Goal: Obtain resource: Obtain resource

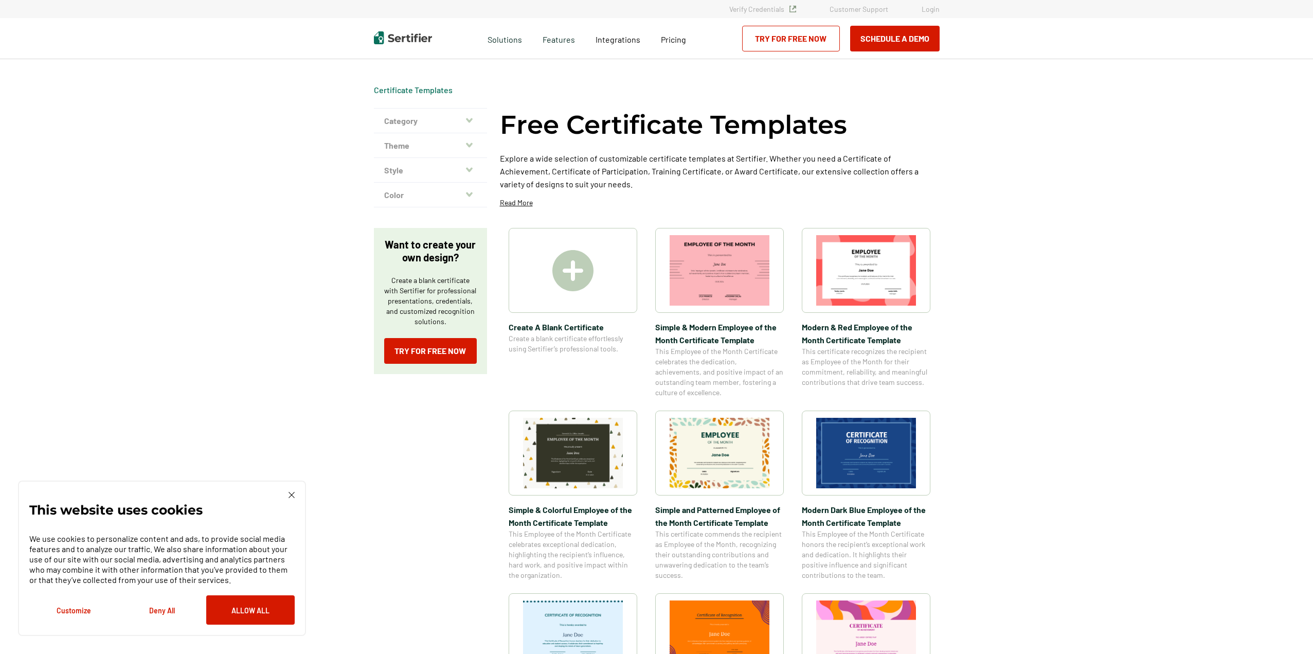
scroll to position [51, 0]
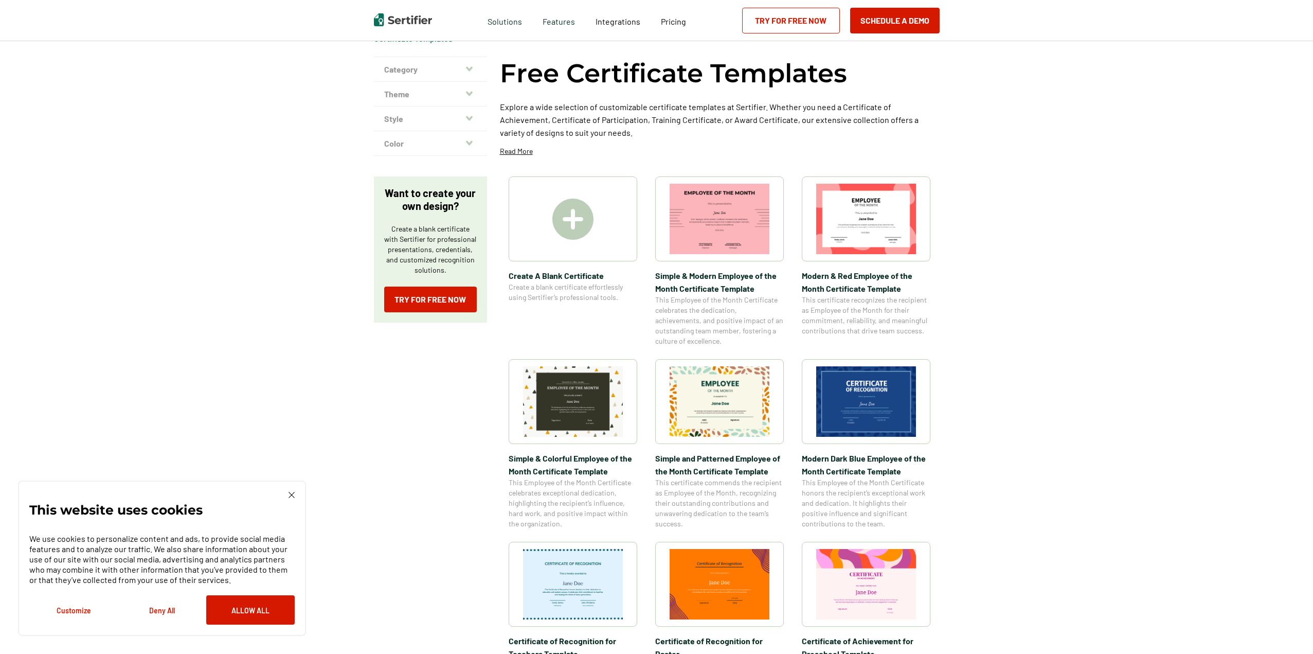
click at [845, 395] on img at bounding box center [866, 401] width 100 height 70
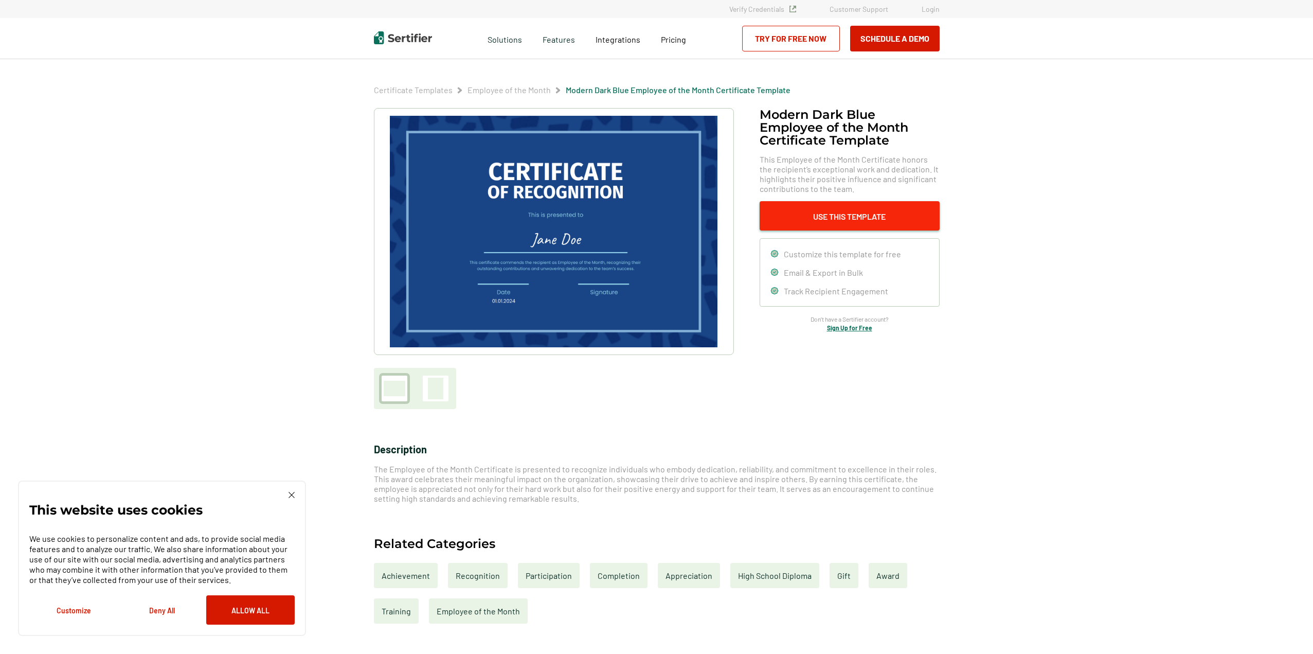
click at [876, 223] on button "Use This Template" at bounding box center [850, 215] width 180 height 29
